Goal: Information Seeking & Learning: Learn about a topic

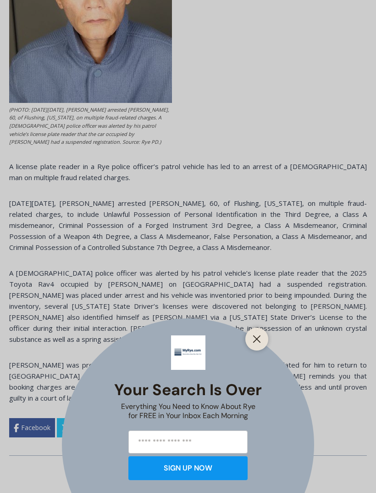
scroll to position [450, 0]
click at [258, 343] on icon "Close" at bounding box center [257, 339] width 8 height 8
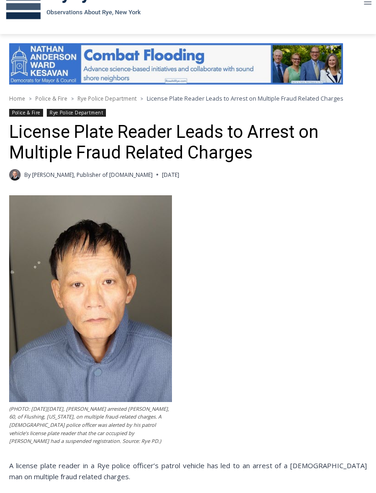
scroll to position [151, 0]
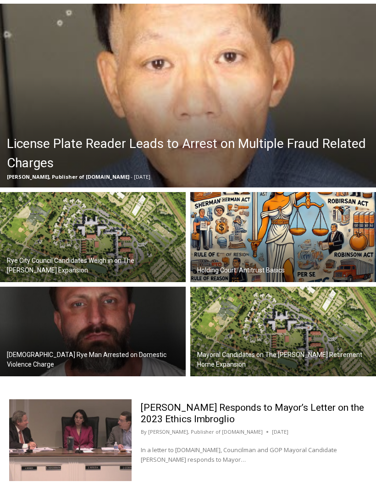
click at [16, 256] on h2 "Rye City Council Candidates Weigh in on The [PERSON_NAME] Expansion" at bounding box center [95, 265] width 177 height 19
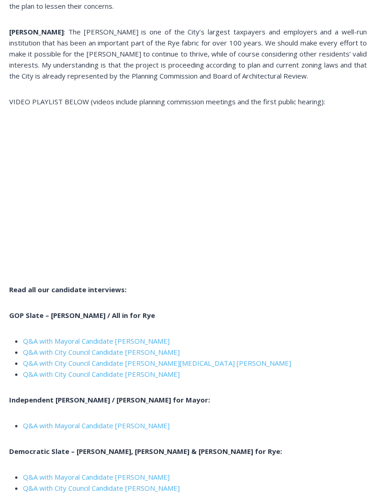
scroll to position [1293, 0]
click at [58, 421] on link "Q&A with Mayoral Candidate [PERSON_NAME]" at bounding box center [96, 425] width 147 height 9
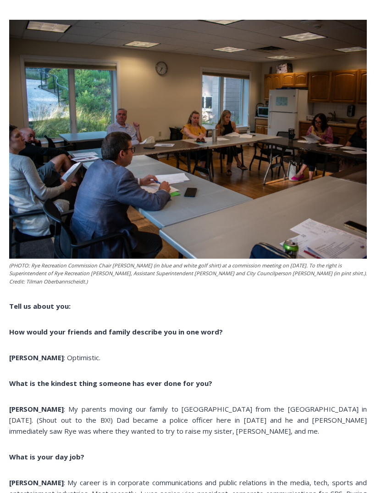
scroll to position [5335, 0]
